Goal: Information Seeking & Learning: Check status

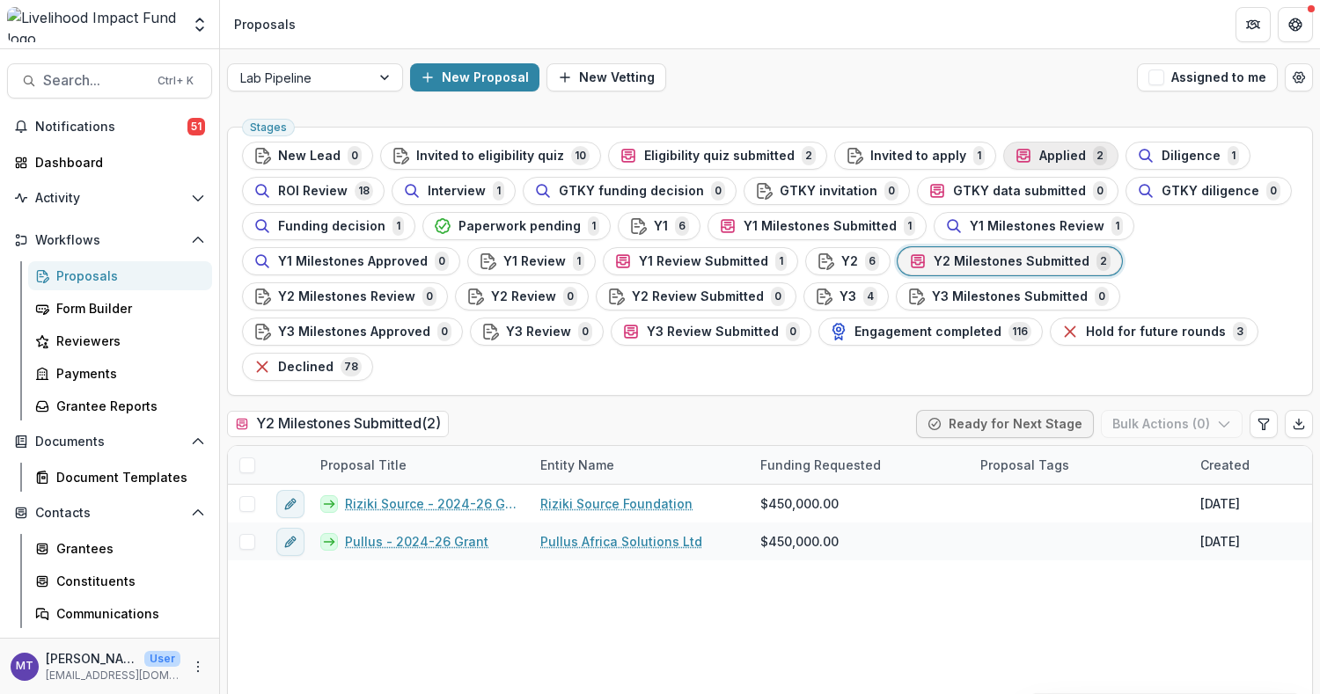
click at [1051, 142] on button "Applied 2" at bounding box center [1060, 156] width 115 height 28
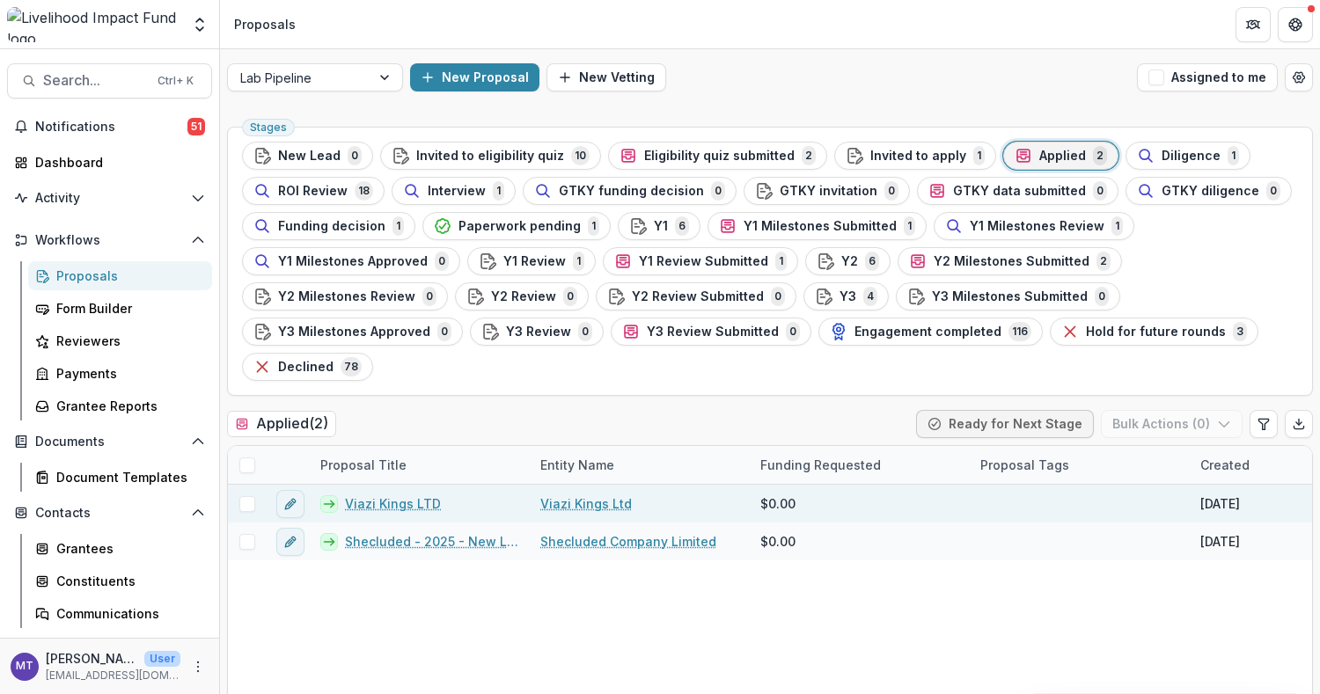
click at [396, 498] on link "Viazi Kings LTD" at bounding box center [393, 503] width 96 height 18
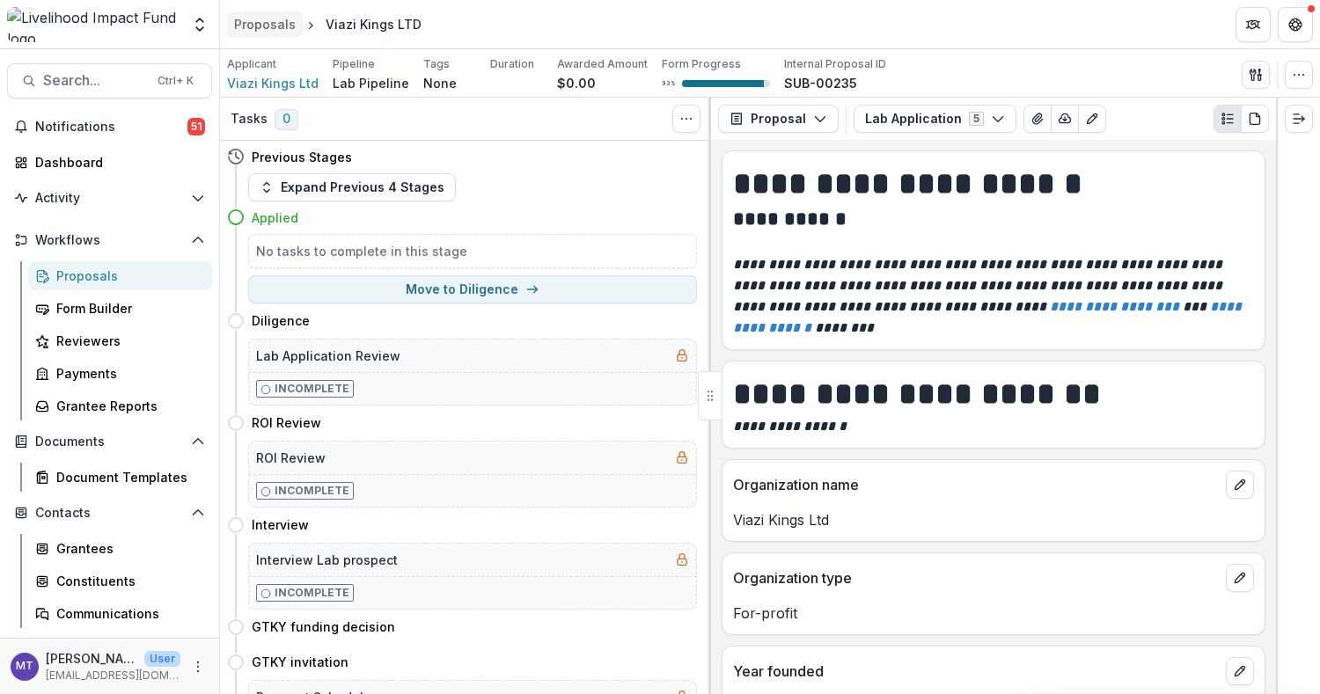
click at [284, 21] on div "Proposals" at bounding box center [265, 24] width 62 height 18
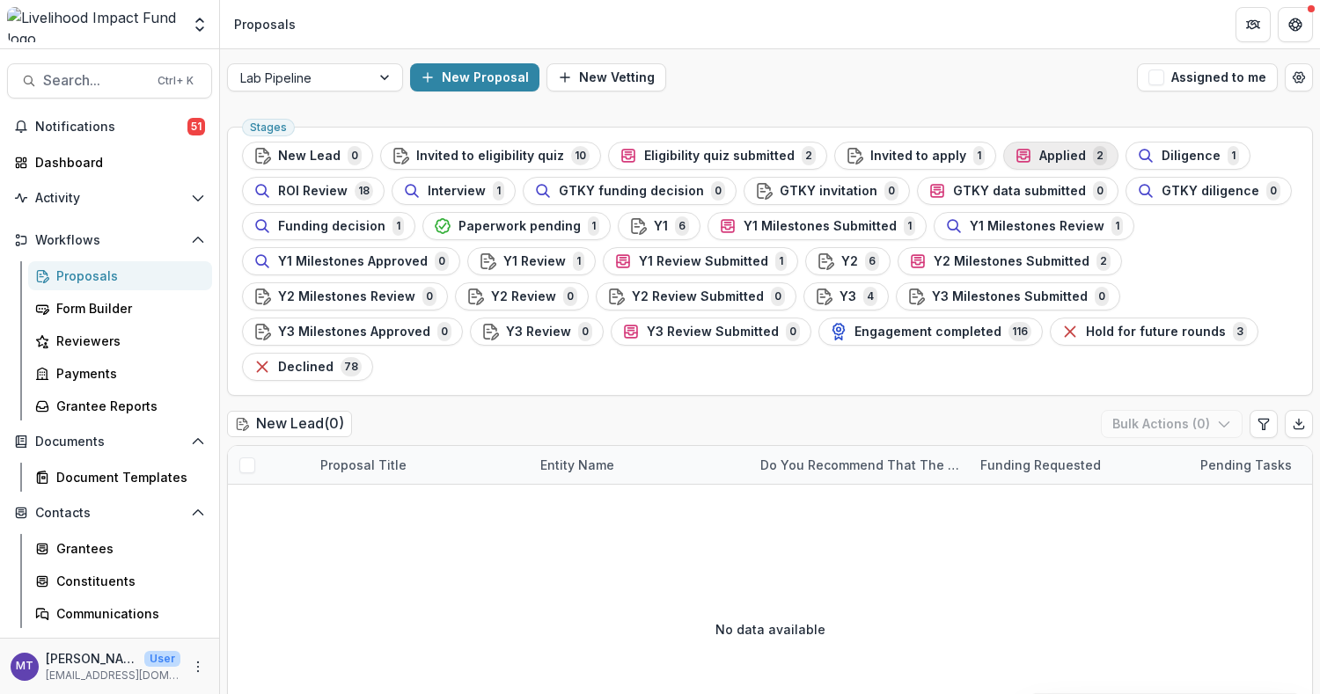
click at [1051, 149] on span "Applied" at bounding box center [1062, 156] width 47 height 15
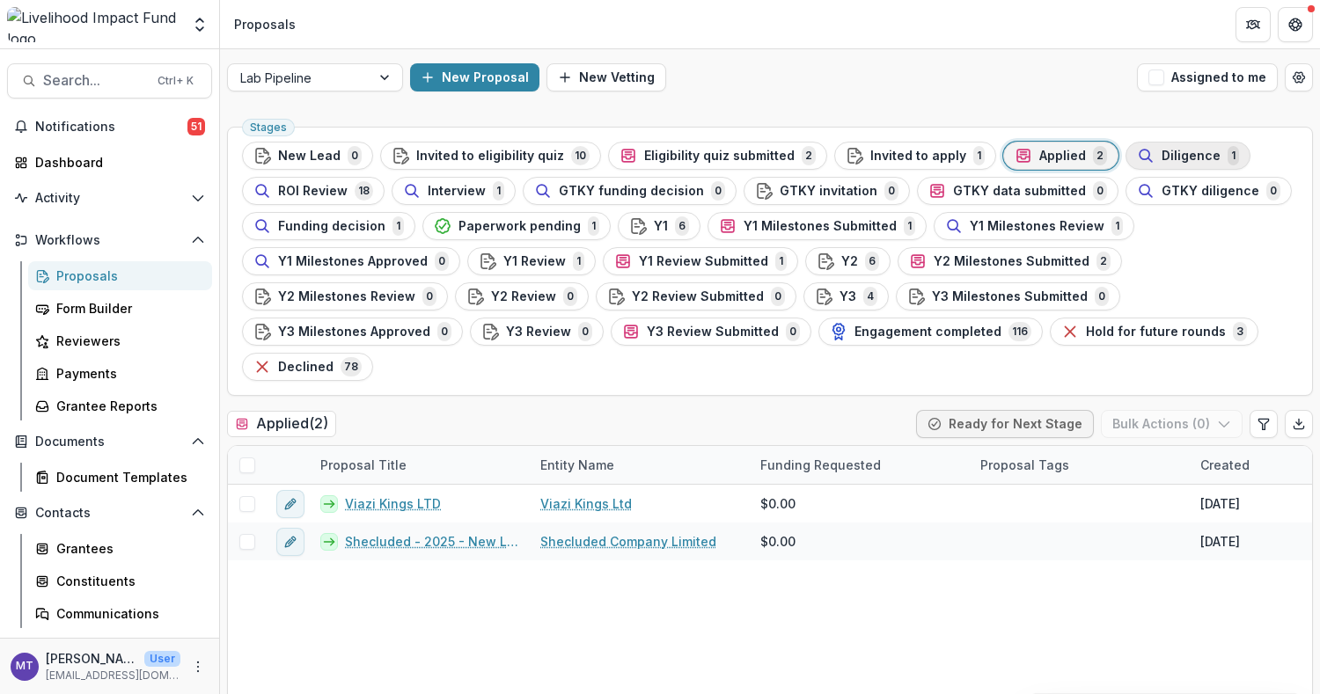
click at [1165, 152] on span "Diligence" at bounding box center [1190, 156] width 59 height 15
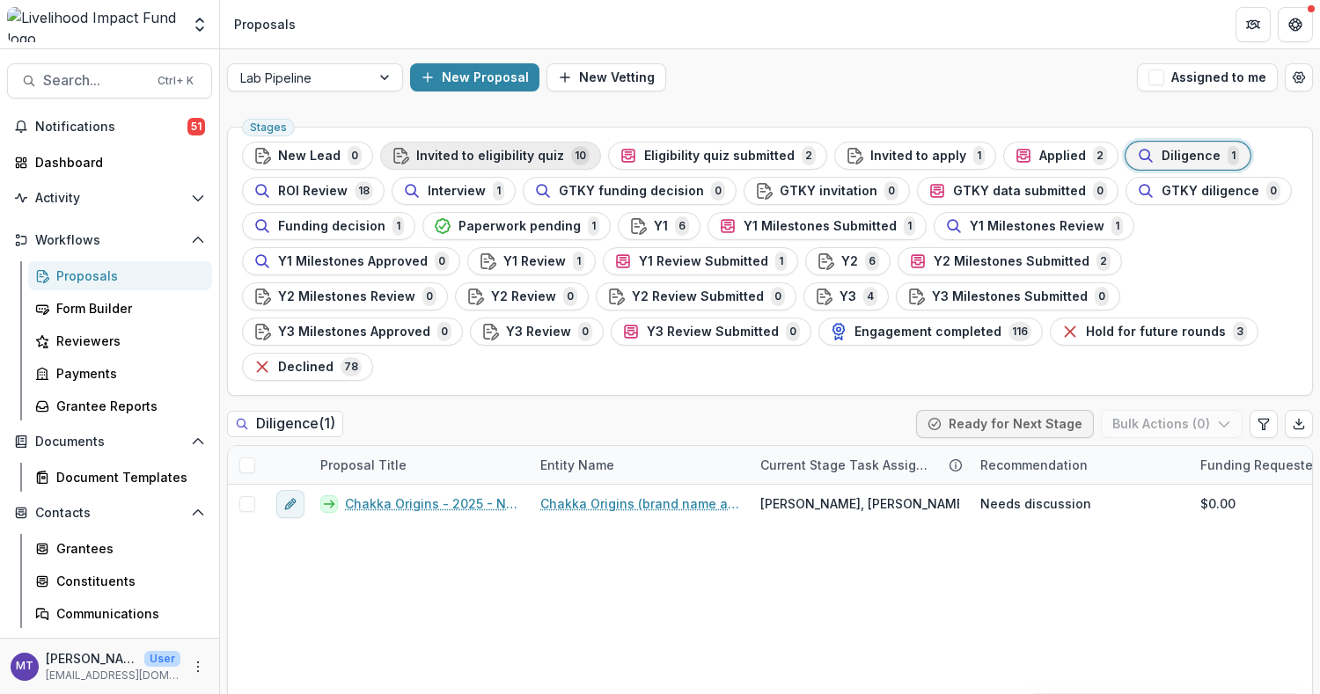
click at [534, 156] on span "Invited to eligibility quiz" at bounding box center [490, 156] width 148 height 15
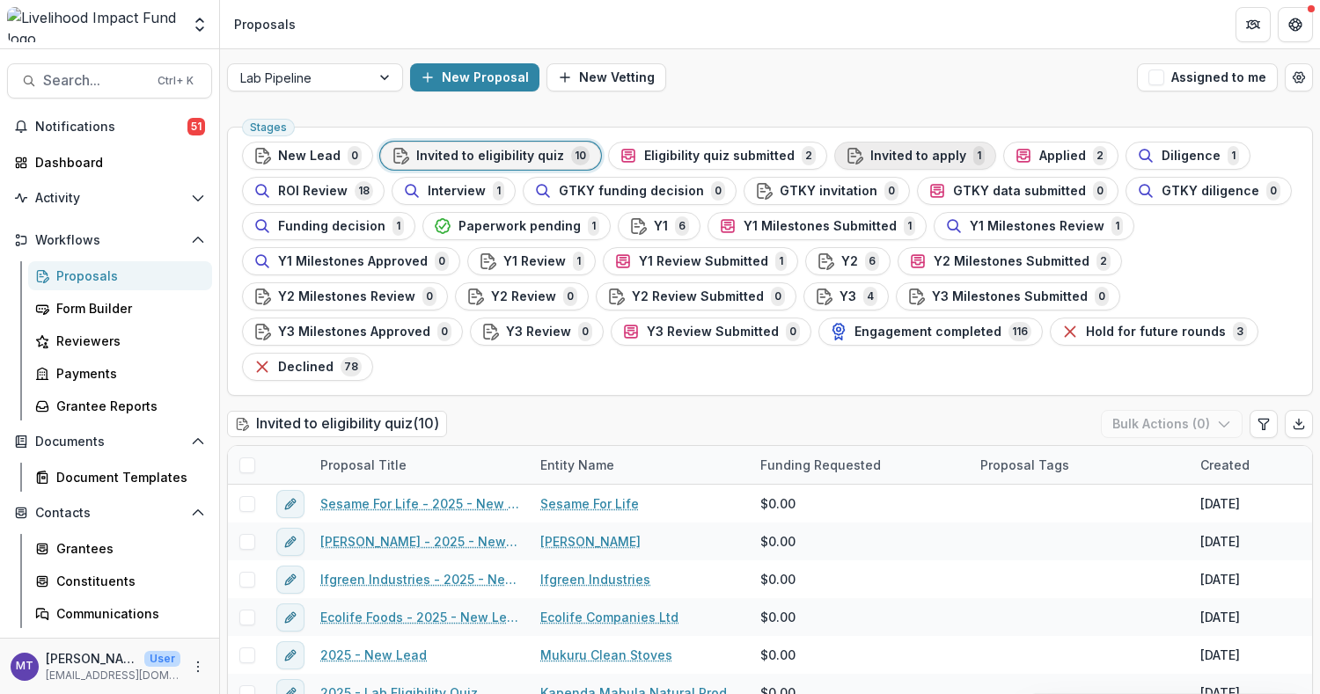
click at [870, 161] on span "Invited to apply" at bounding box center [918, 156] width 96 height 15
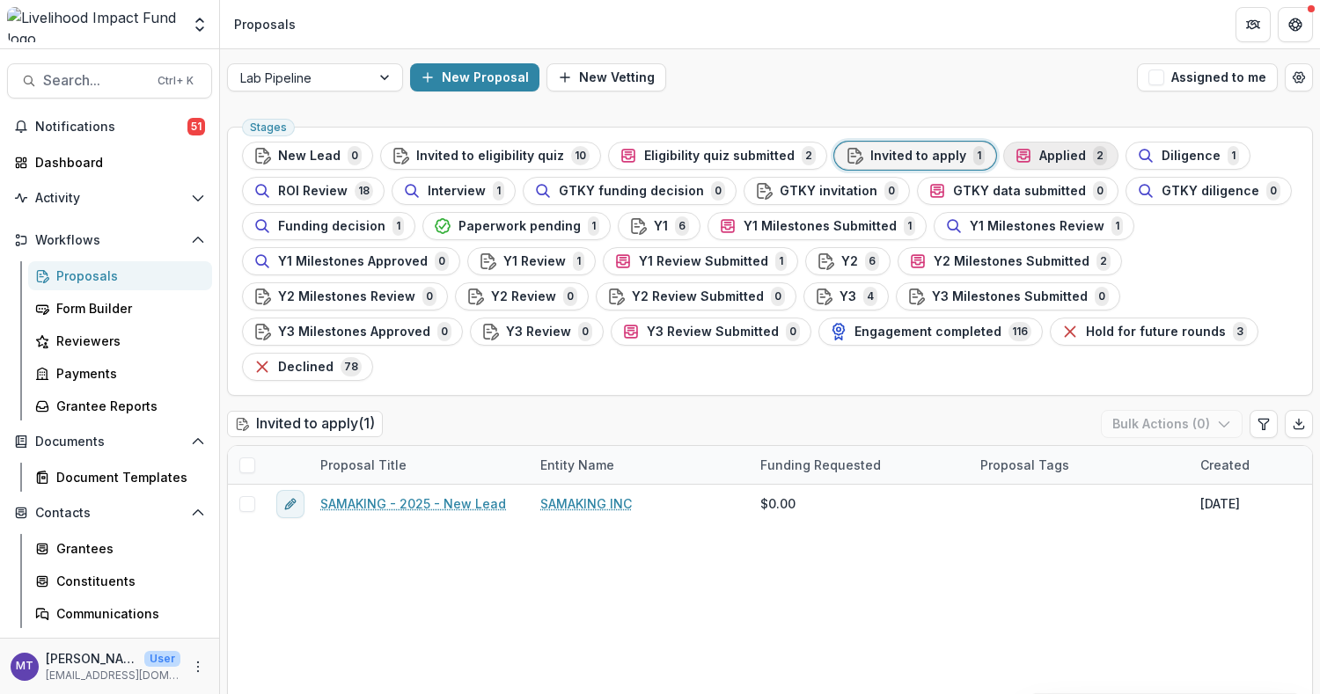
click at [1093, 149] on span "2" at bounding box center [1100, 155] width 14 height 19
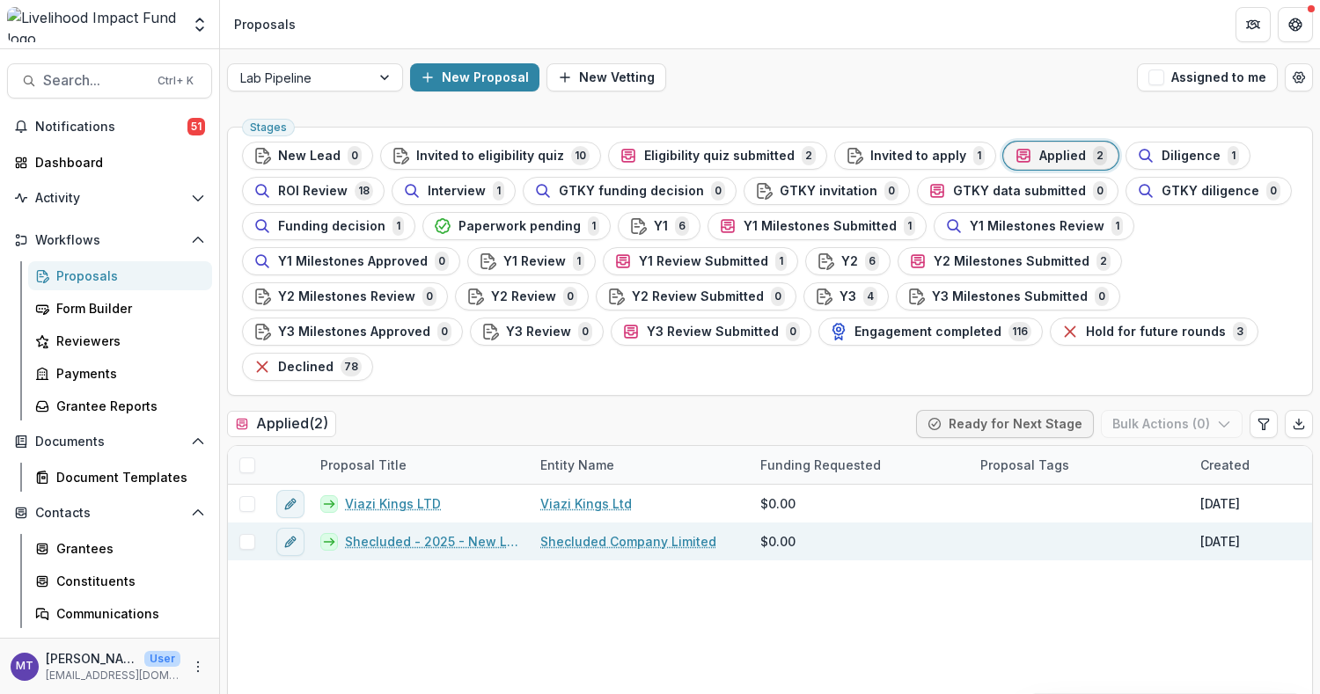
click at [438, 545] on link "Shecluded - 2025 - New Lead" at bounding box center [432, 541] width 174 height 18
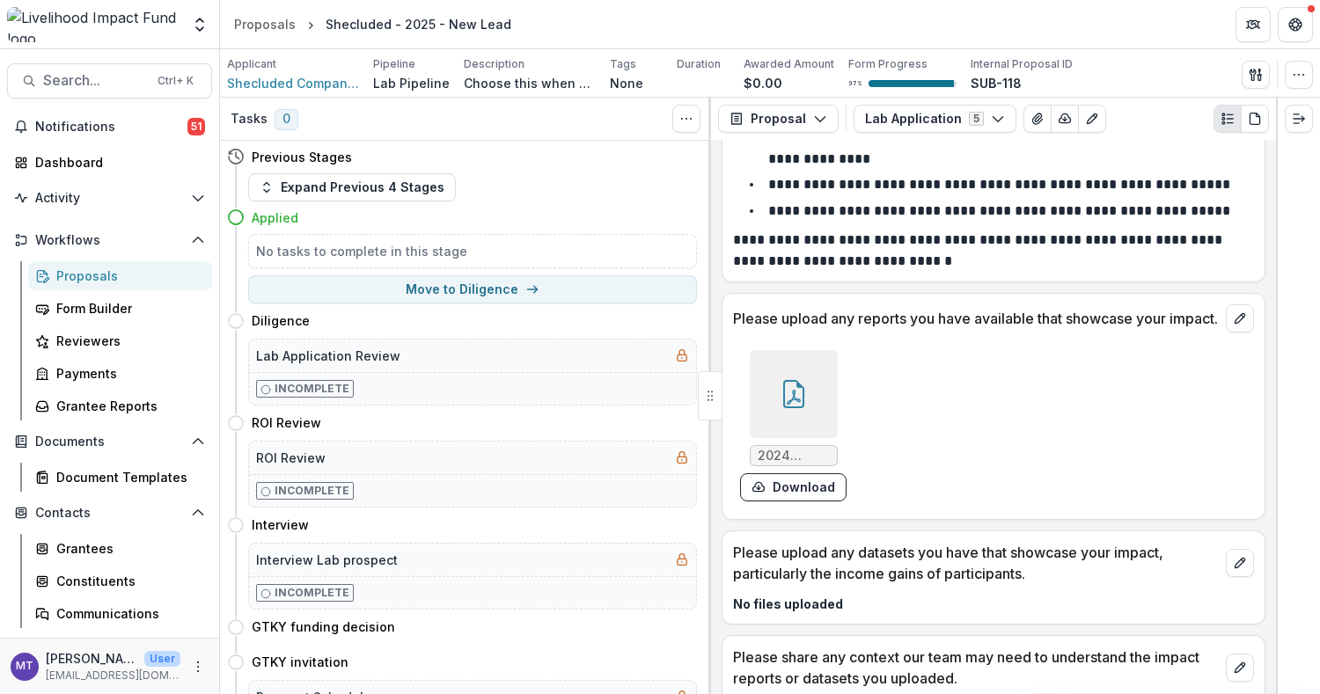
scroll to position [6099, 0]
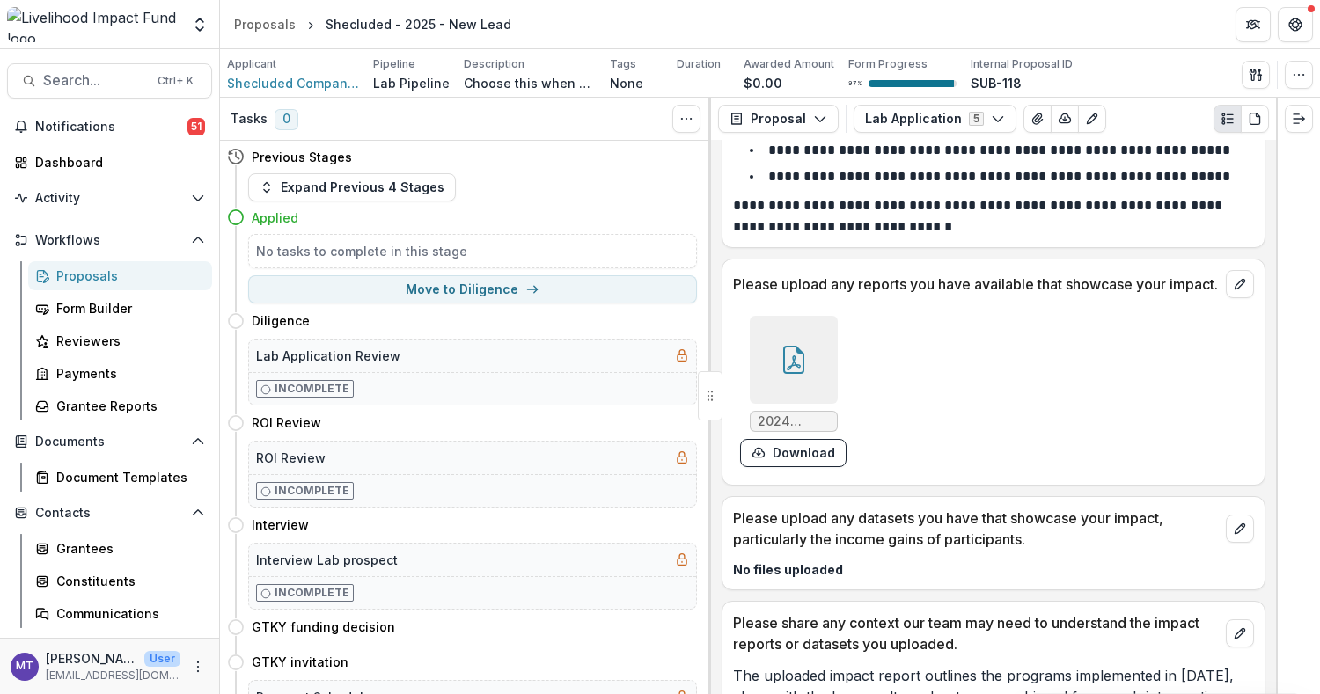
click at [771, 316] on div at bounding box center [794, 360] width 88 height 88
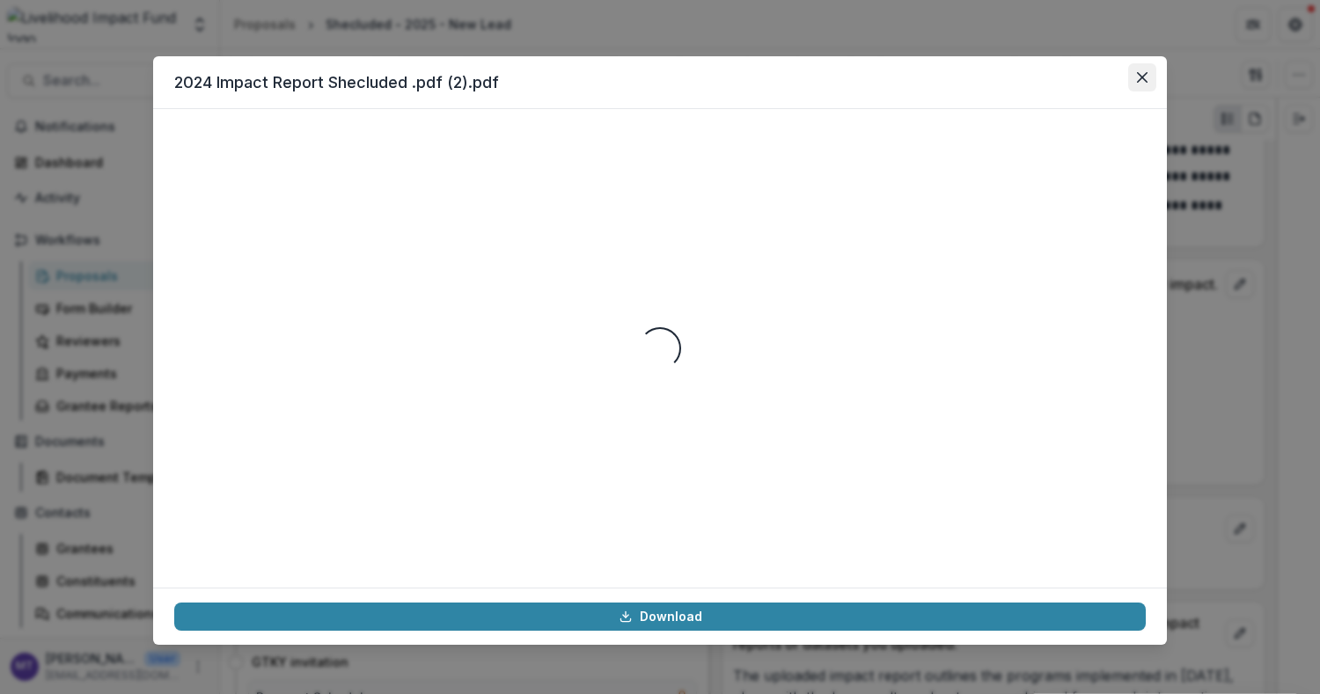
click at [1140, 80] on icon "Close" at bounding box center [1142, 77] width 11 height 11
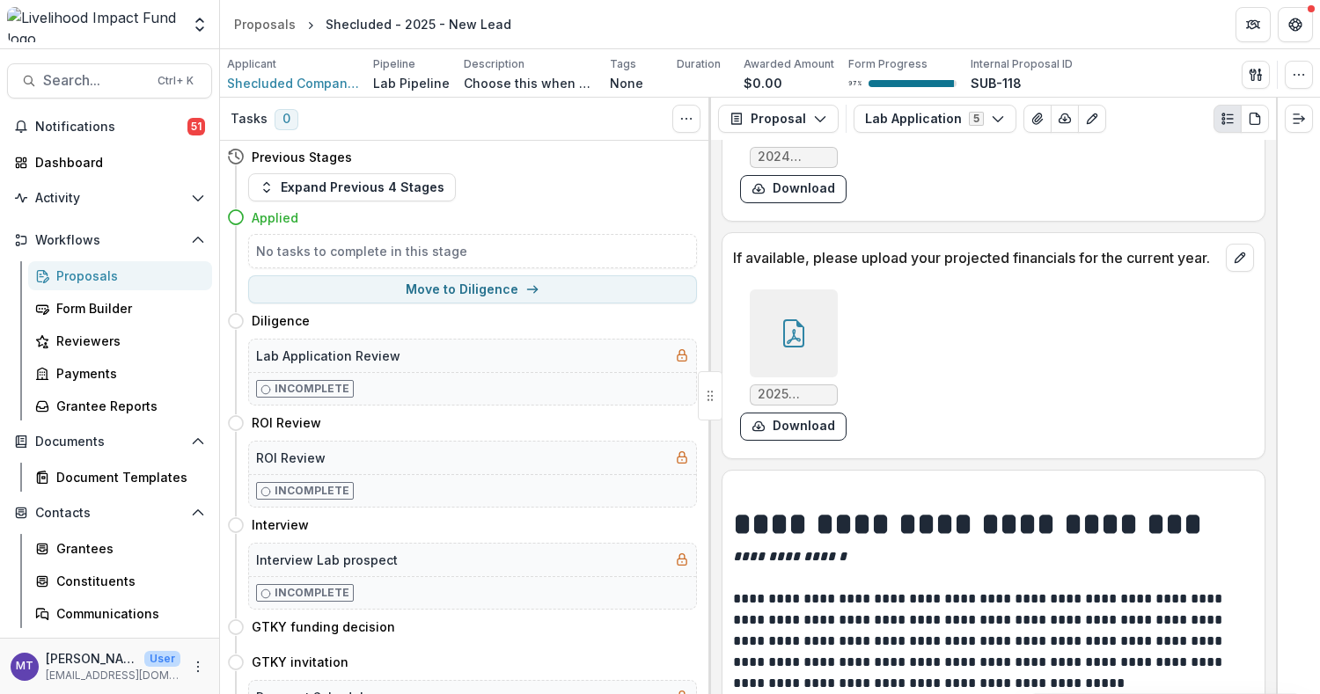
scroll to position [2815, 0]
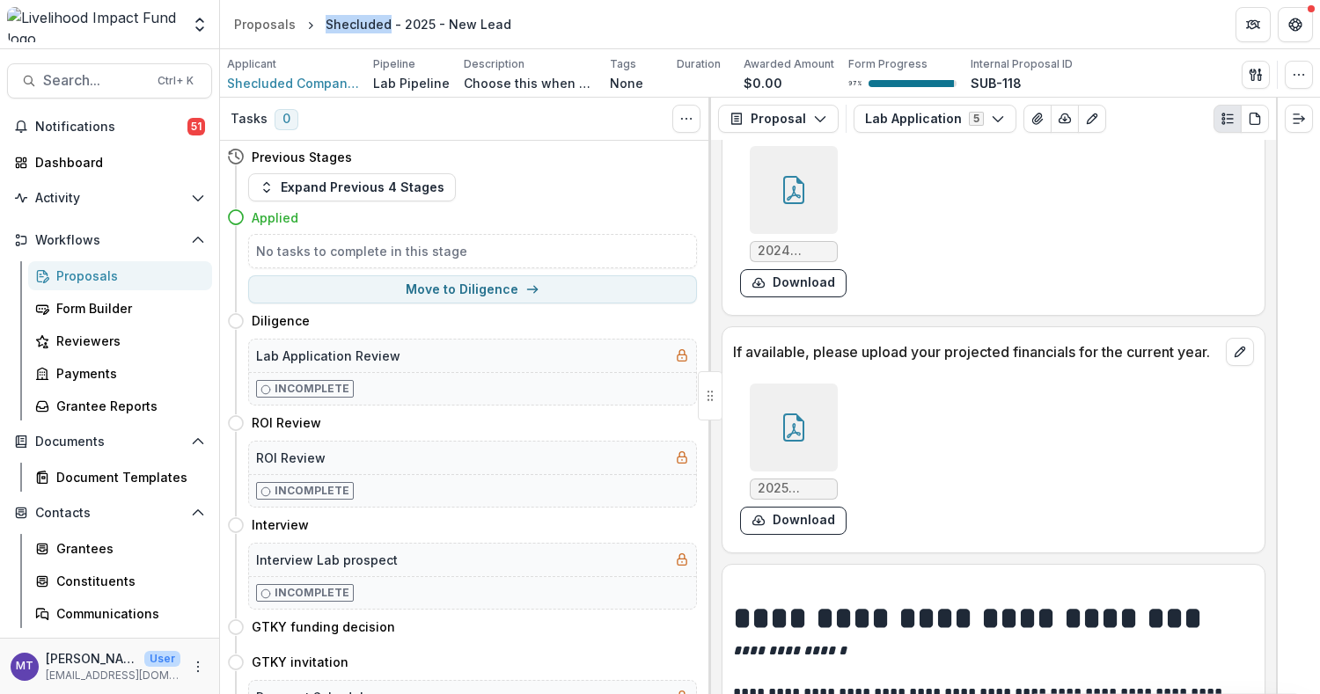
drag, startPoint x: 325, startPoint y: 23, endPoint x: 382, endPoint y: 26, distance: 57.2
click at [382, 26] on div "Shecluded - 2025 - New Lead" at bounding box center [419, 24] width 186 height 18
copy div "Shecluded"
click at [282, 21] on div "Proposals" at bounding box center [265, 24] width 62 height 18
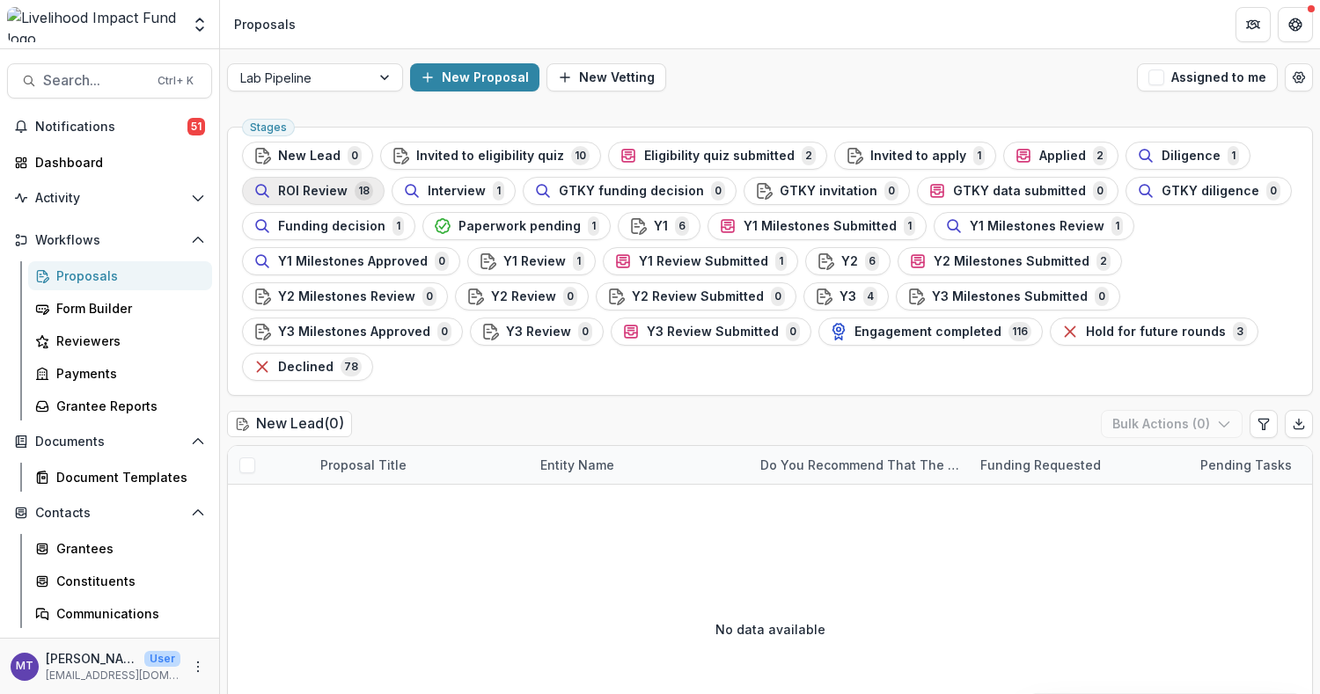
click at [314, 184] on span "ROI Review" at bounding box center [313, 191] width 70 height 15
